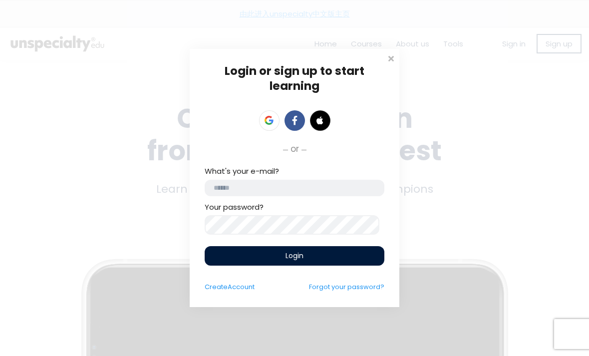
click at [321, 195] on input "email" at bounding box center [295, 188] width 180 height 16
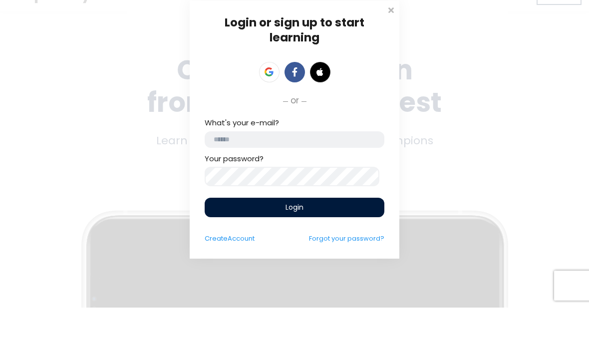
type input "*"
type input "**********"
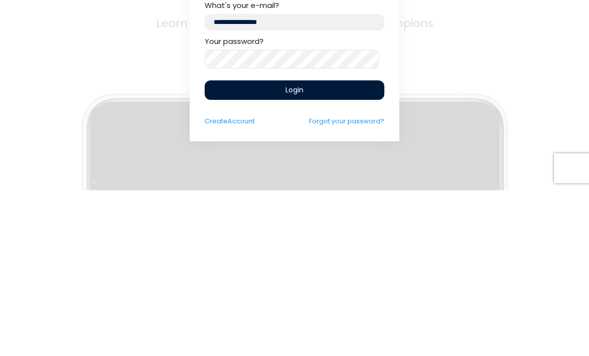
click at [357, 246] on div "Login" at bounding box center [295, 255] width 180 height 19
click at [358, 246] on div "Login" at bounding box center [295, 255] width 180 height 19
click at [368, 246] on div "Login" at bounding box center [295, 255] width 180 height 19
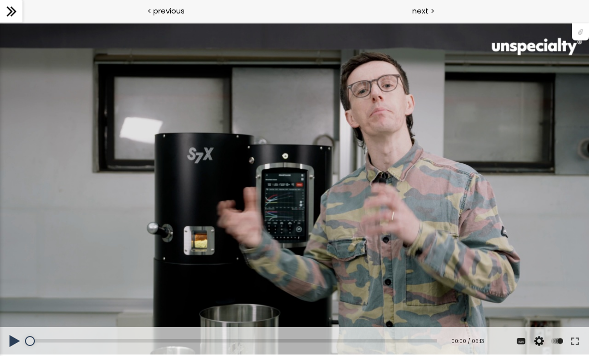
click at [154, 230] on div "您可以点击上方的 📎 下载烘焙曲线。" at bounding box center [294, 189] width 589 height 332
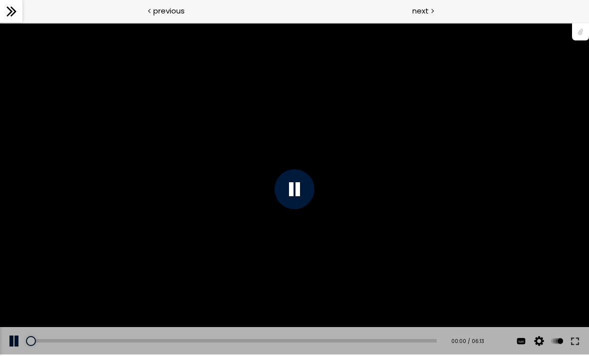
click at [581, 337] on button at bounding box center [575, 341] width 18 height 28
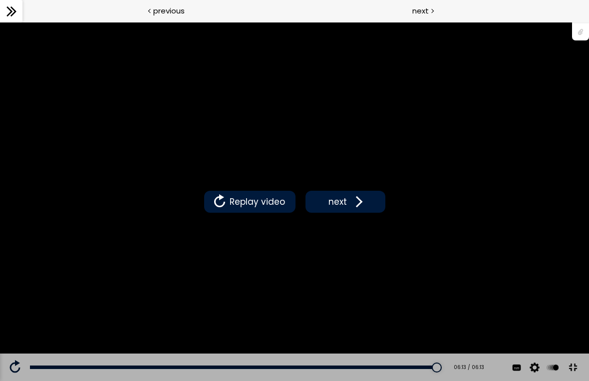
click at [356, 204] on button "next" at bounding box center [346, 202] width 80 height 22
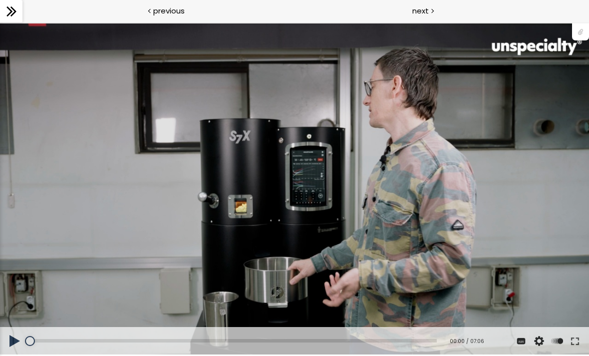
click at [355, 196] on div "您可以点击上方的 📎 下载烘焙曲线。" at bounding box center [294, 189] width 589 height 332
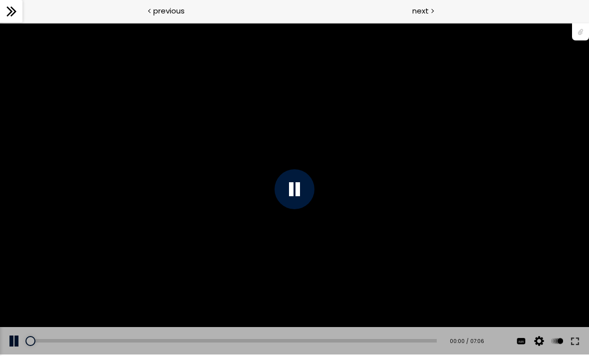
click at [579, 333] on button at bounding box center [575, 341] width 18 height 28
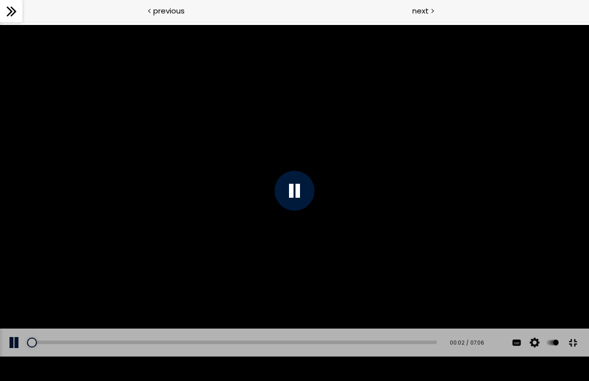
click at [473, 241] on div "您可以点击上方的 📎 下载烘焙曲线。" at bounding box center [294, 191] width 589 height 332
click at [308, 183] on div at bounding box center [295, 191] width 40 height 40
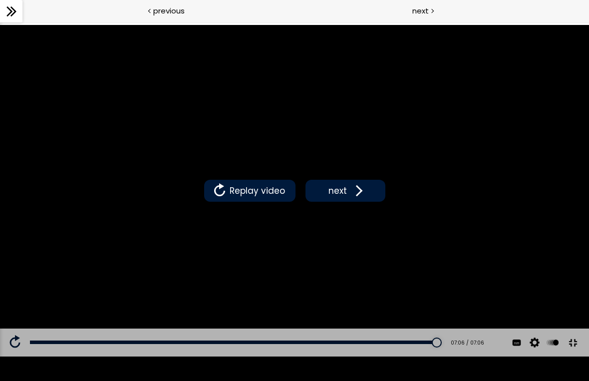
click at [265, 189] on span "Replay video" at bounding box center [257, 190] width 60 height 13
click at [252, 186] on span "Replay video" at bounding box center [257, 190] width 60 height 13
